Goal: Book appointment/travel/reservation

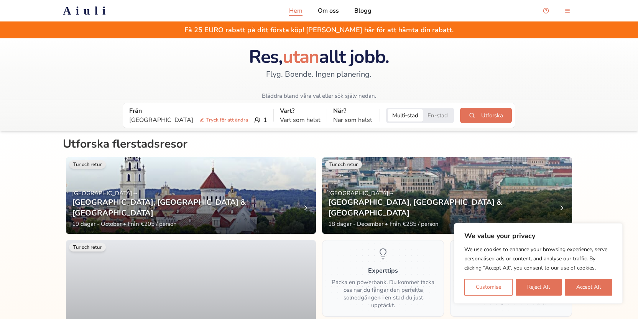
click at [423, 116] on button "En-stad" at bounding box center [438, 115] width 30 height 12
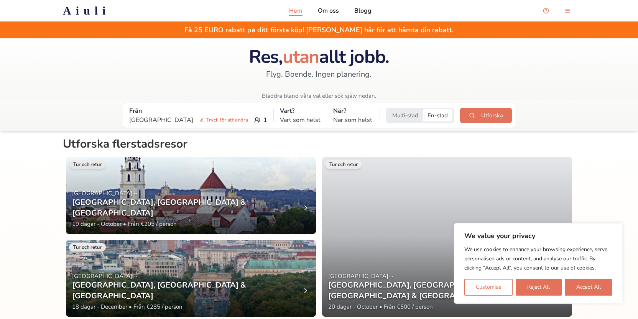
click at [236, 119] on div "Från [GEOGRAPHIC_DATA] Tryck för att ändra 1 Vart? Vart som helst När? När som …" at bounding box center [319, 115] width 386 height 18
click at [232, 119] on div "Stockholm Tryck för att ändra 1" at bounding box center [198, 119] width 138 height 9
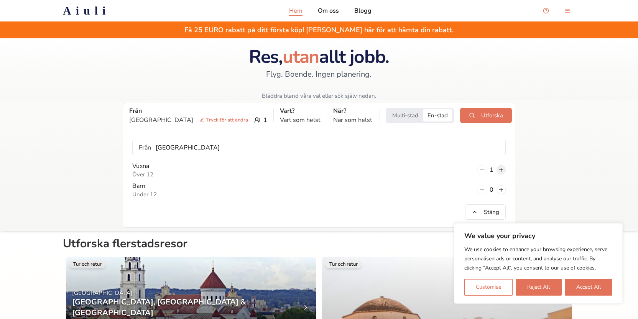
click at [498, 168] on button at bounding box center [501, 169] width 9 height 9
click at [577, 281] on button "Accept All" at bounding box center [589, 287] width 48 height 17
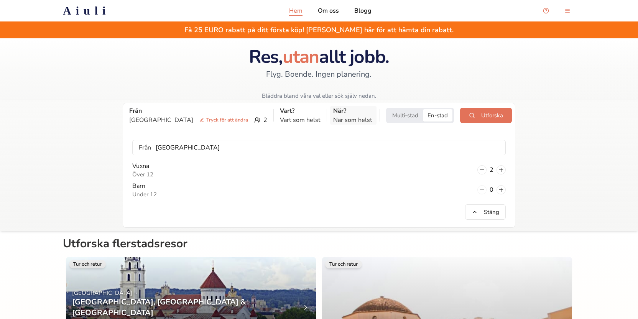
click at [337, 115] on p "När som helst" at bounding box center [353, 119] width 40 height 9
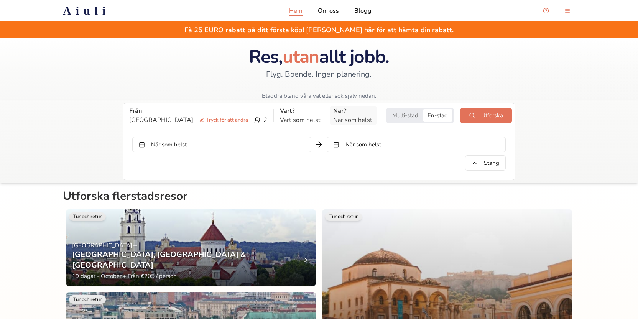
click at [337, 115] on p "När som helst" at bounding box center [353, 119] width 40 height 9
click at [344, 120] on p "När som helst" at bounding box center [353, 119] width 40 height 9
click at [355, 147] on button "När som helst" at bounding box center [416, 144] width 179 height 15
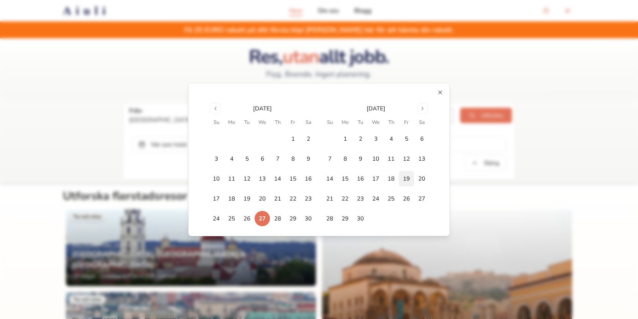
click at [406, 177] on button "19" at bounding box center [406, 178] width 15 height 15
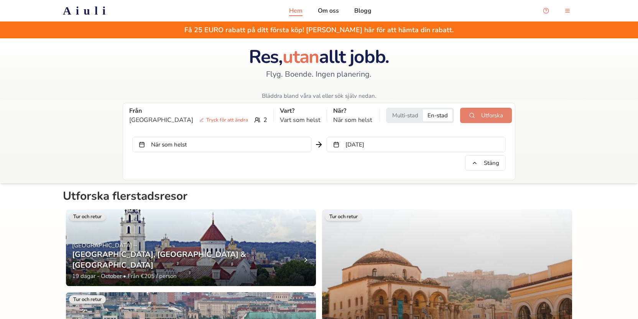
click at [491, 115] on button "Utforska" at bounding box center [486, 115] width 52 height 15
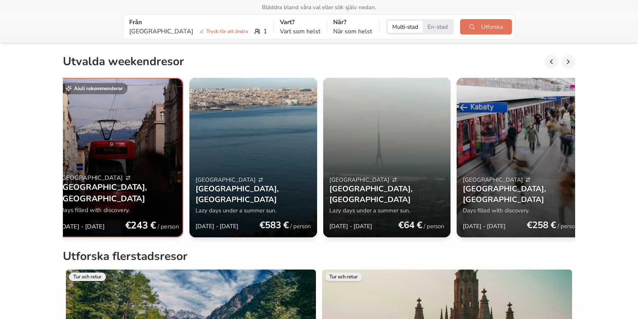
scroll to position [0, 16]
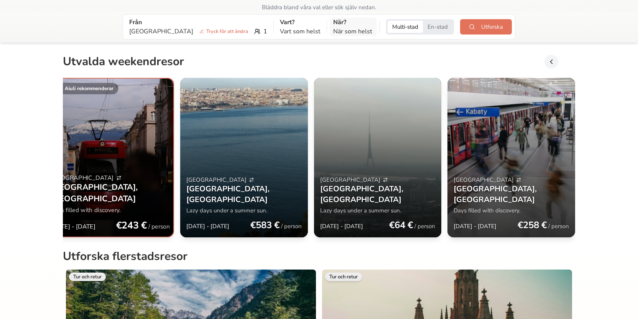
click at [333, 28] on p "När som helst" at bounding box center [353, 31] width 40 height 9
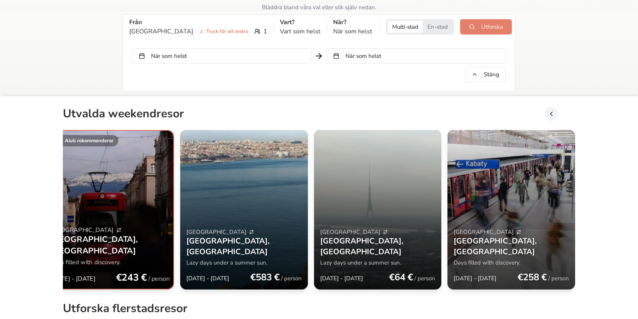
click at [470, 30] on button "Utforska" at bounding box center [486, 26] width 52 height 15
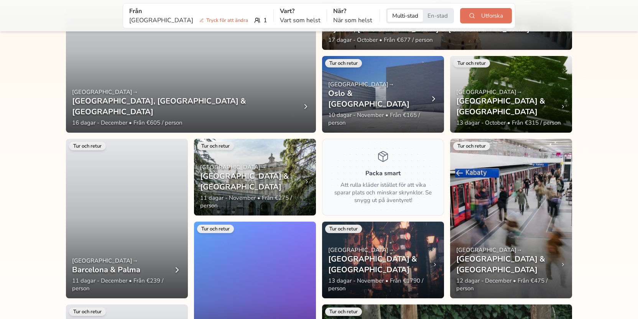
scroll to position [1113, 0]
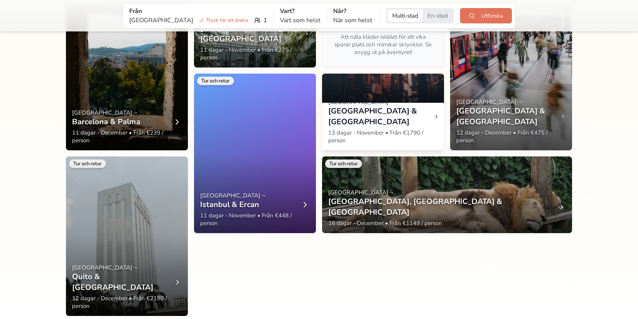
click at [364, 135] on span "13 dagar - November • Från €1790 / person" at bounding box center [383, 136] width 110 height 15
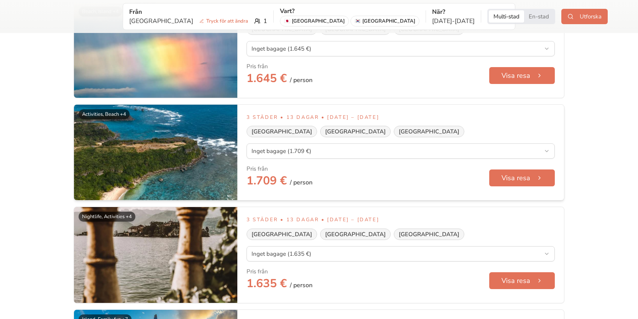
scroll to position [78, 0]
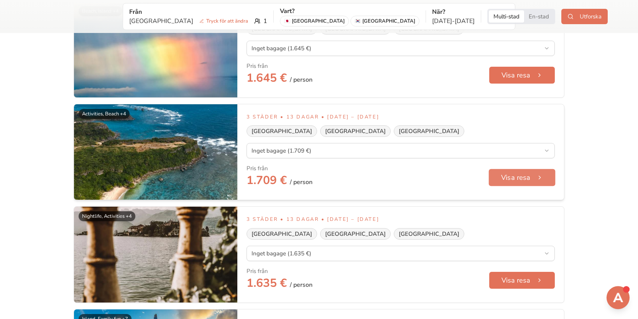
click at [512, 176] on button "Visa resa" at bounding box center [522, 177] width 67 height 17
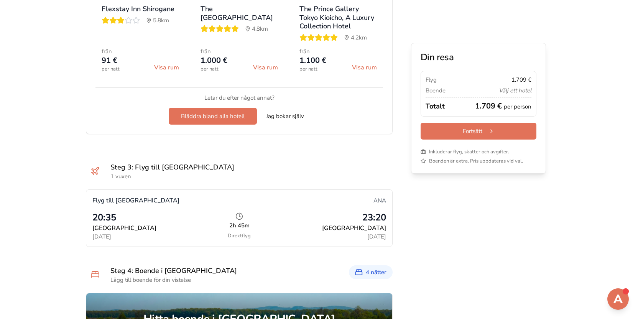
scroll to position [728, 0]
